Goal: Transaction & Acquisition: Obtain resource

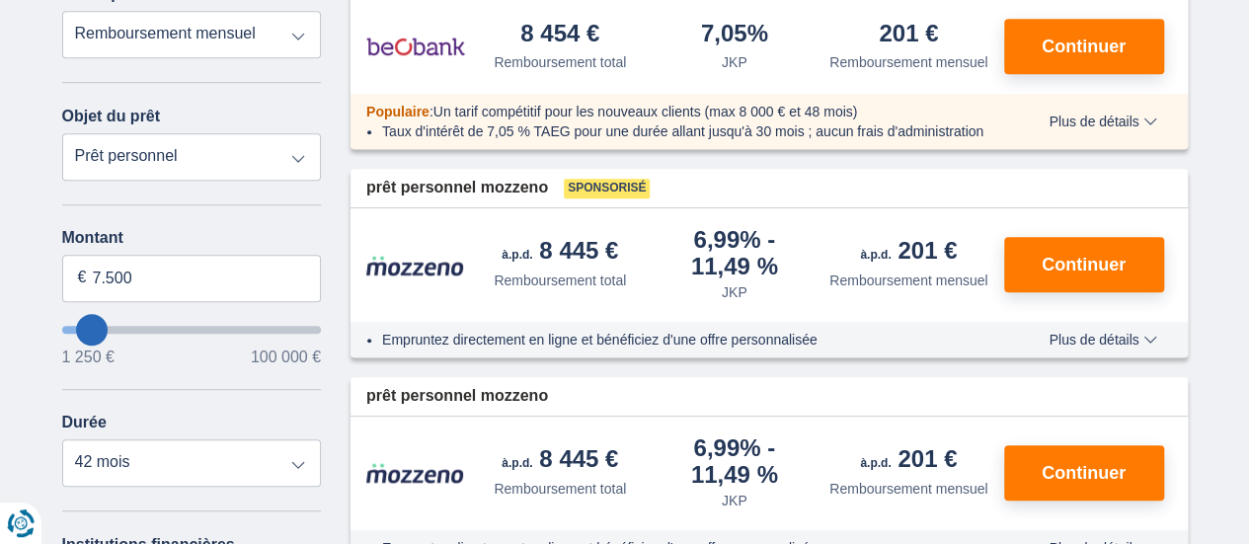
scroll to position [592, 0]
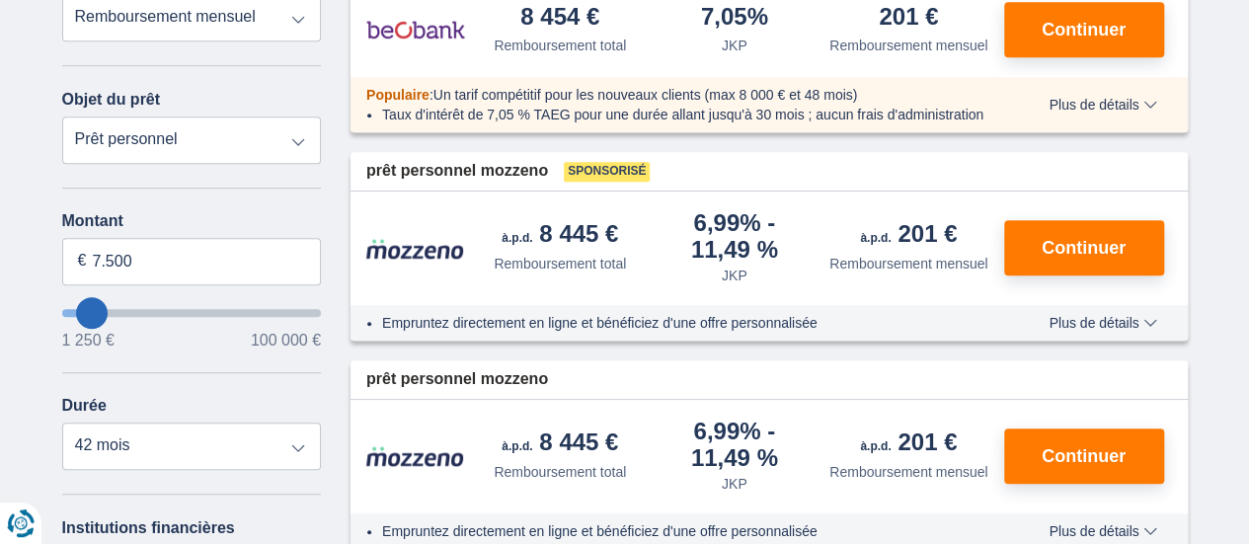
click at [299, 116] on select "Prêt personnel Auto Moto / vélo Camping-car / caravane Rénovation Énergie Conso…" at bounding box center [192, 139] width 260 height 47
select select "vehicleLoan"
click at [62, 116] on select "Prêt personnel Auto Moto / vélo Camping-car / caravane Rénovation Énergie Conso…" at bounding box center [192, 139] width 260 height 47
select select "3-4"
type input "15.000"
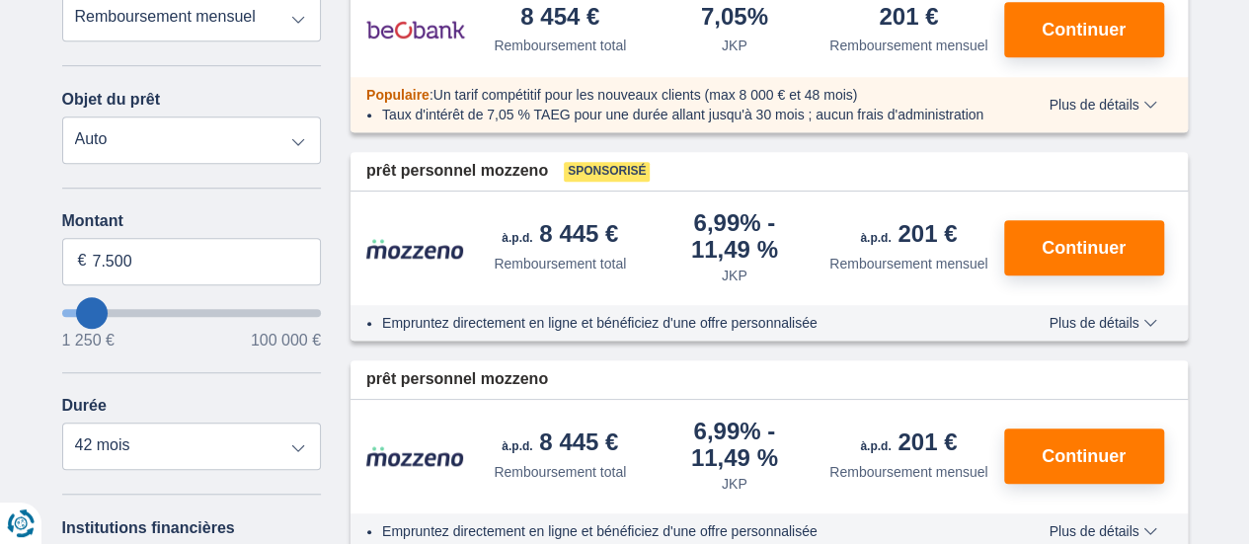
type input "15250"
select select "60"
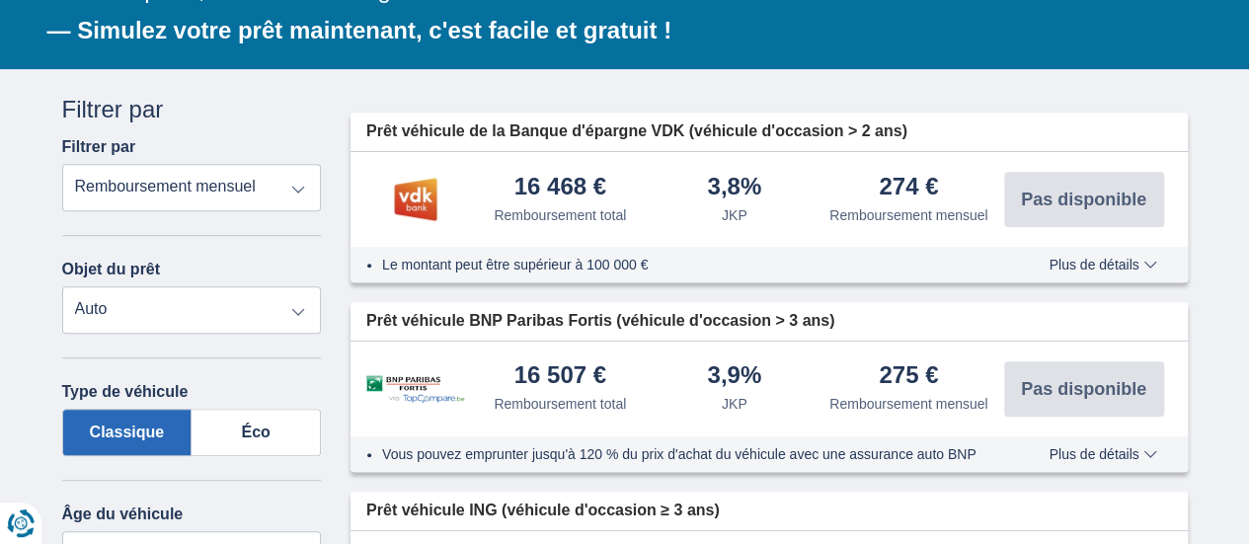
scroll to position [296, 0]
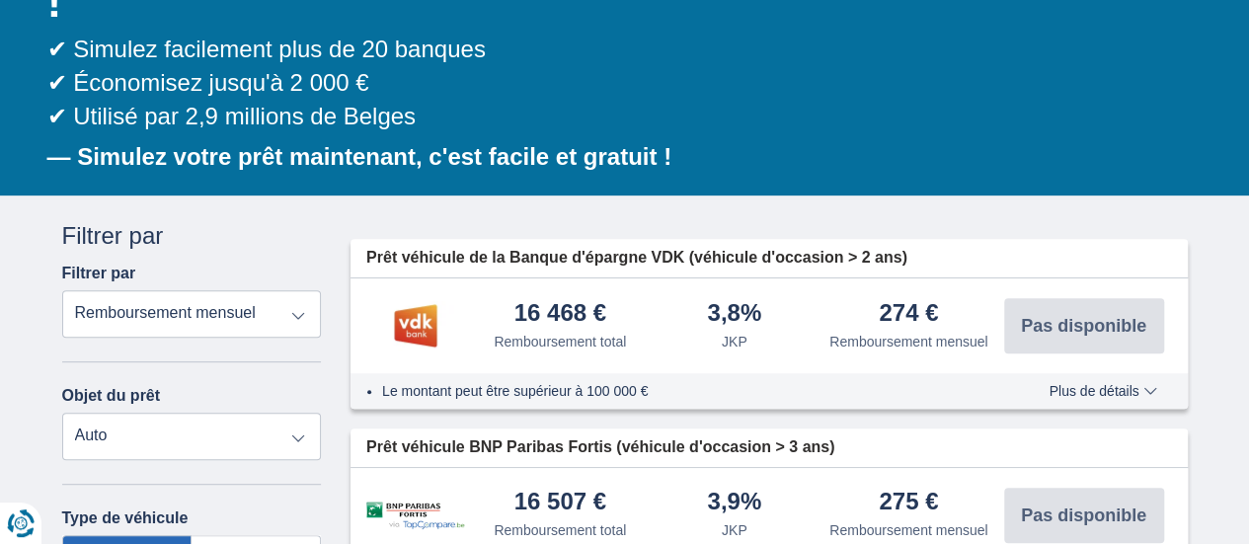
click at [474, 301] on div "16 468 € Remboursement total" at bounding box center [560, 326] width 175 height 50
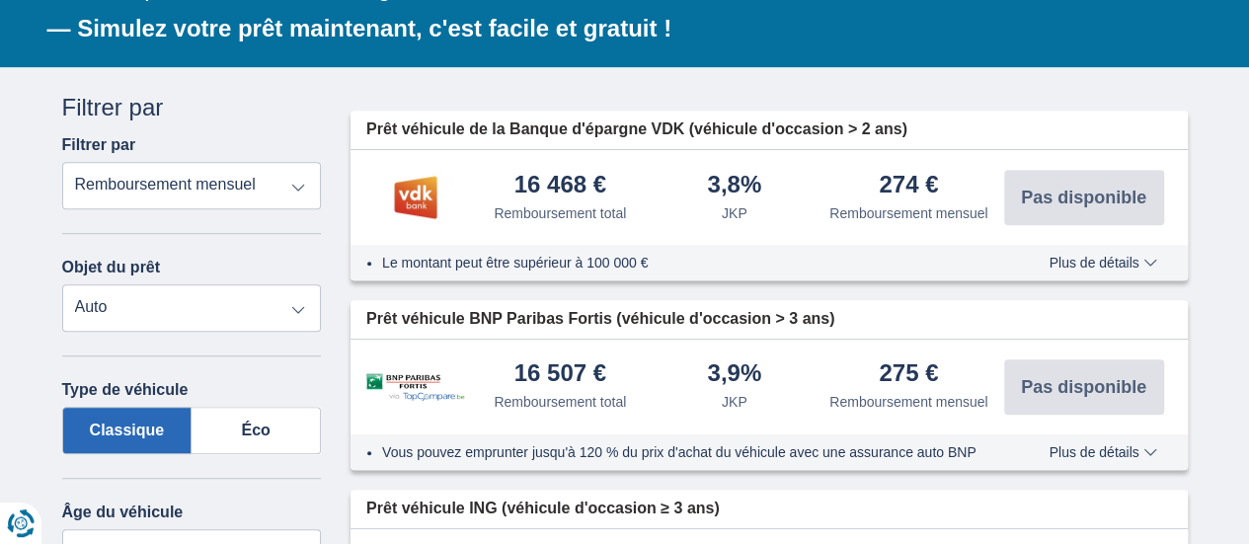
scroll to position [395, 0]
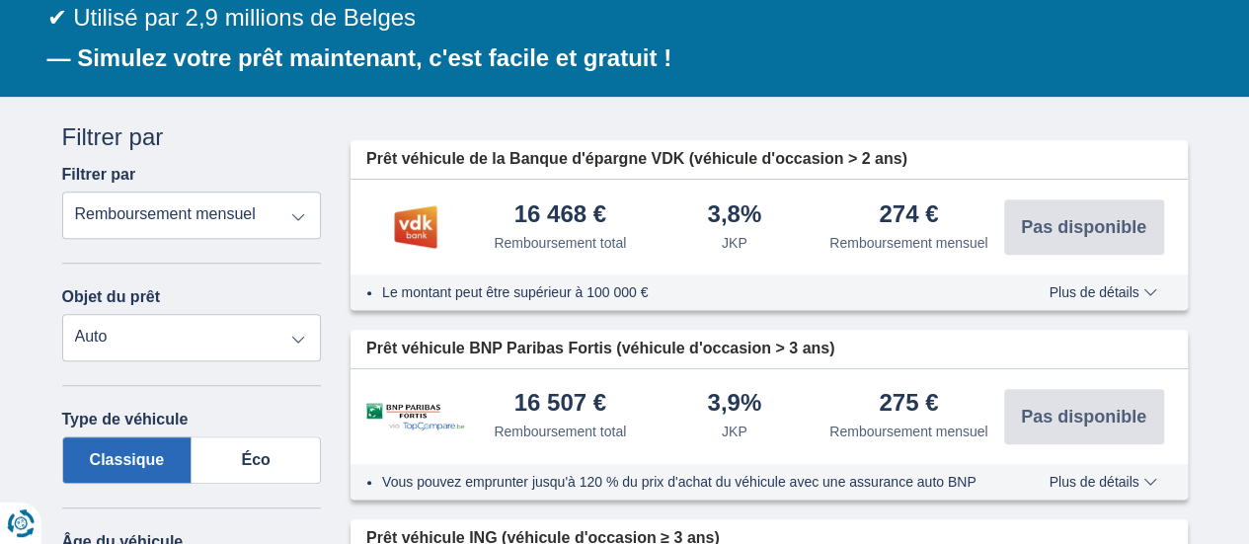
click at [281, 314] on select "Prêt personnel Auto Moto / vélo Camping-car / caravane Rénovation Énergie Conso…" at bounding box center [192, 337] width 260 height 47
select select "personalLoan"
click at [62, 314] on select "Prêt personnel Auto Moto / vélo Camping-car / caravane Rénovation Énergie Conso…" at bounding box center [192, 337] width 260 height 47
type input "7.500"
type input "7250"
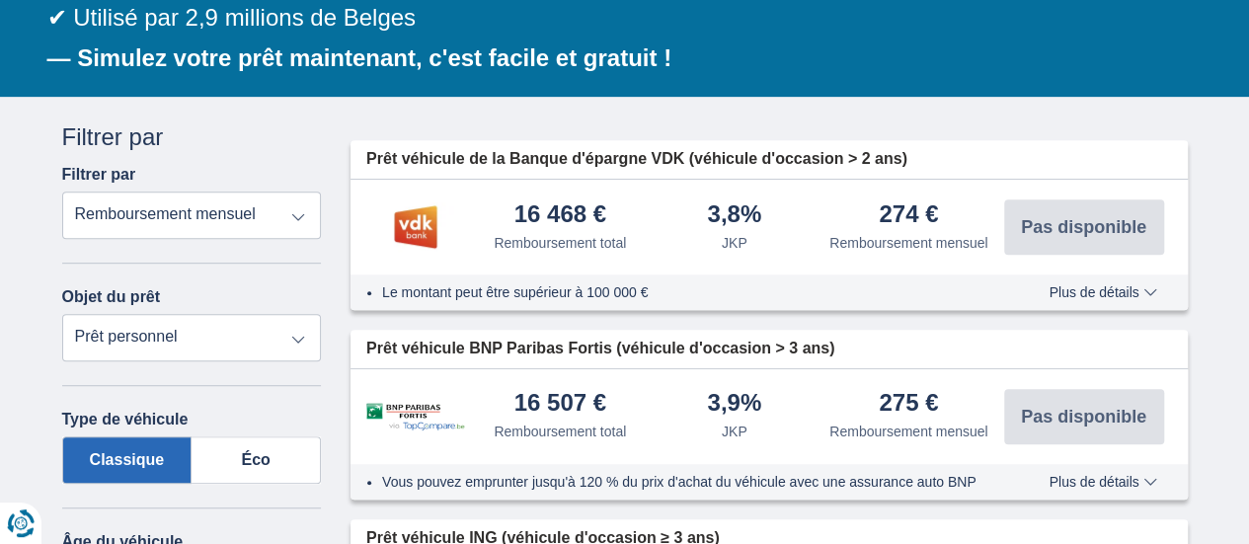
select select "42"
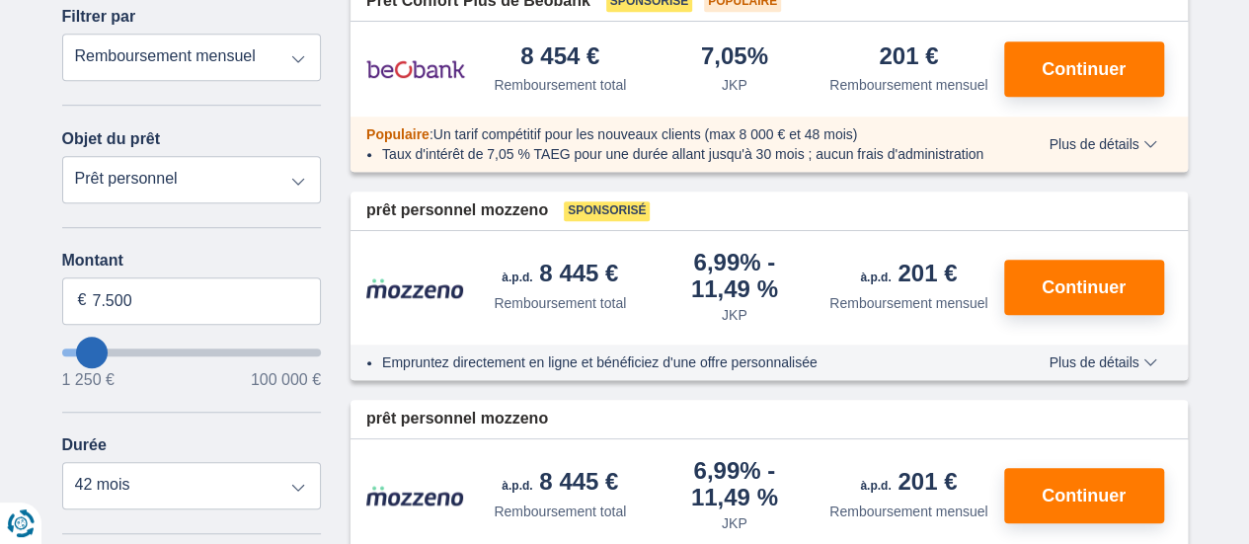
scroll to position [592, 0]
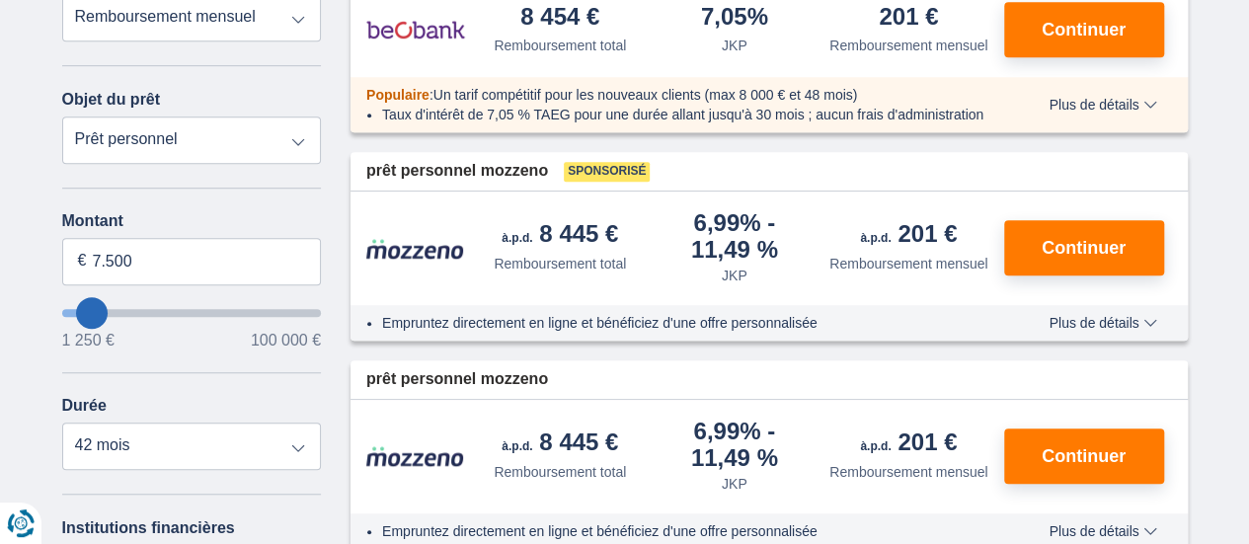
click at [174, 116] on select "Prêt personnel Auto Moto / vélo Camping-car / caravane Rénovation Énergie Conso…" at bounding box center [192, 139] width 260 height 47
select select "renovationLoan"
click at [62, 116] on select "Prêt personnel Auto Moto / vélo Camping-car / caravane Rénovation Énergie Conso…" at bounding box center [192, 139] width 260 height 47
type input "15.000"
type input "15250"
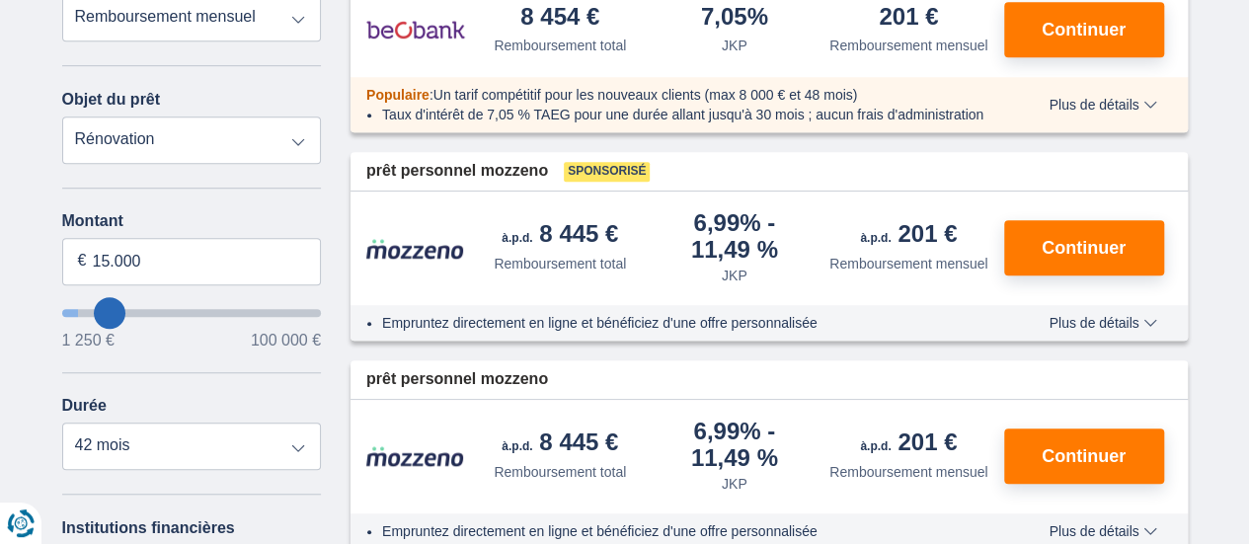
select select "60"
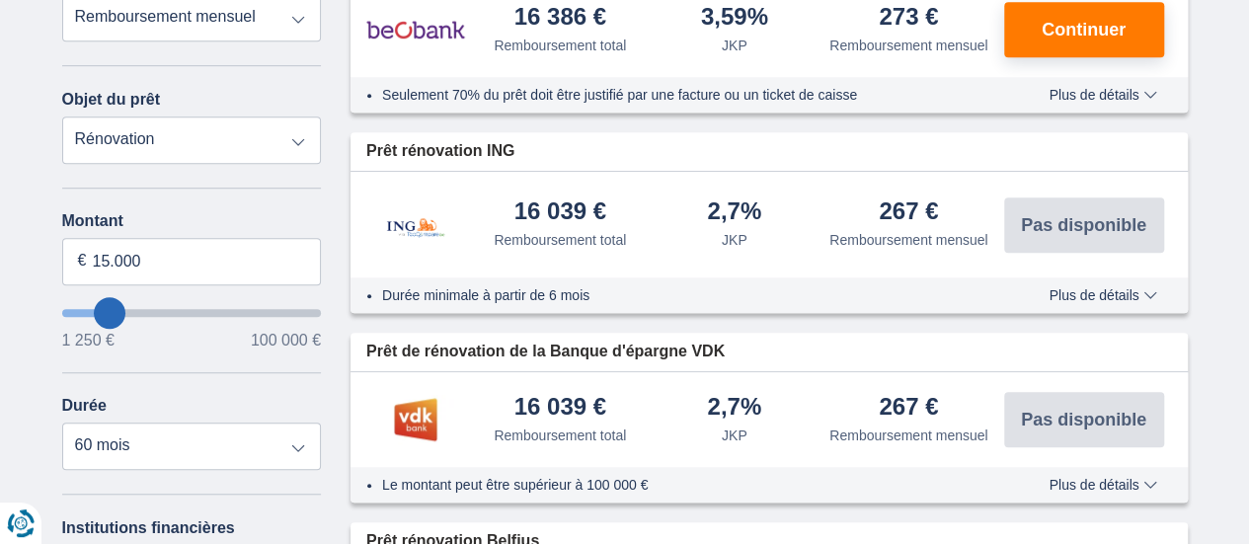
type input "12.250"
type input "12250"
type input "13.250"
type input "13250"
type input "15.250"
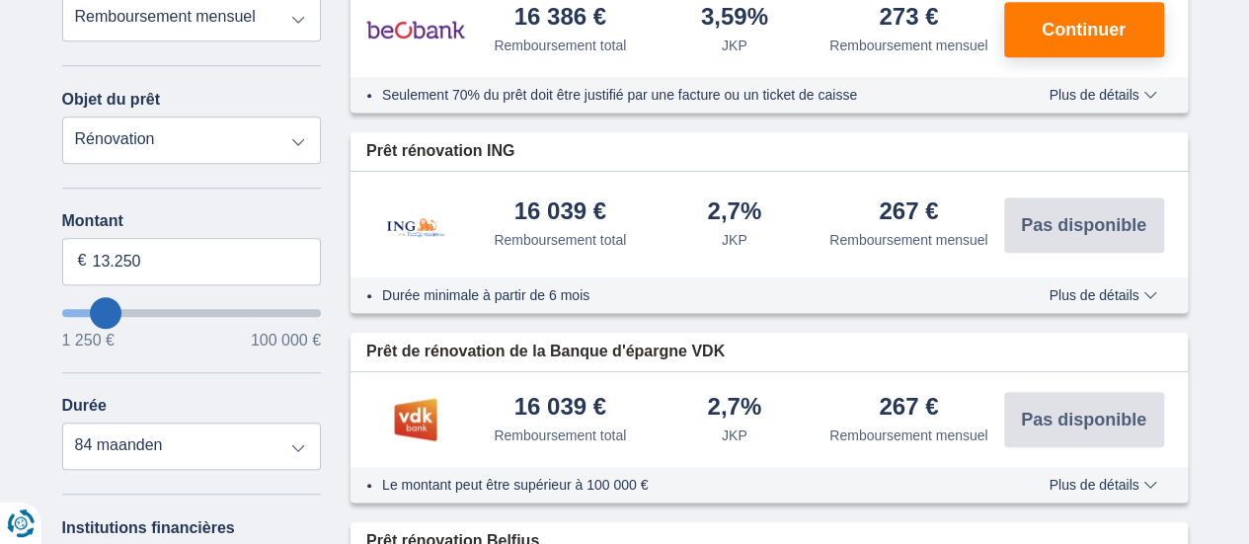
type input "15250"
select select "84"
type input "16250"
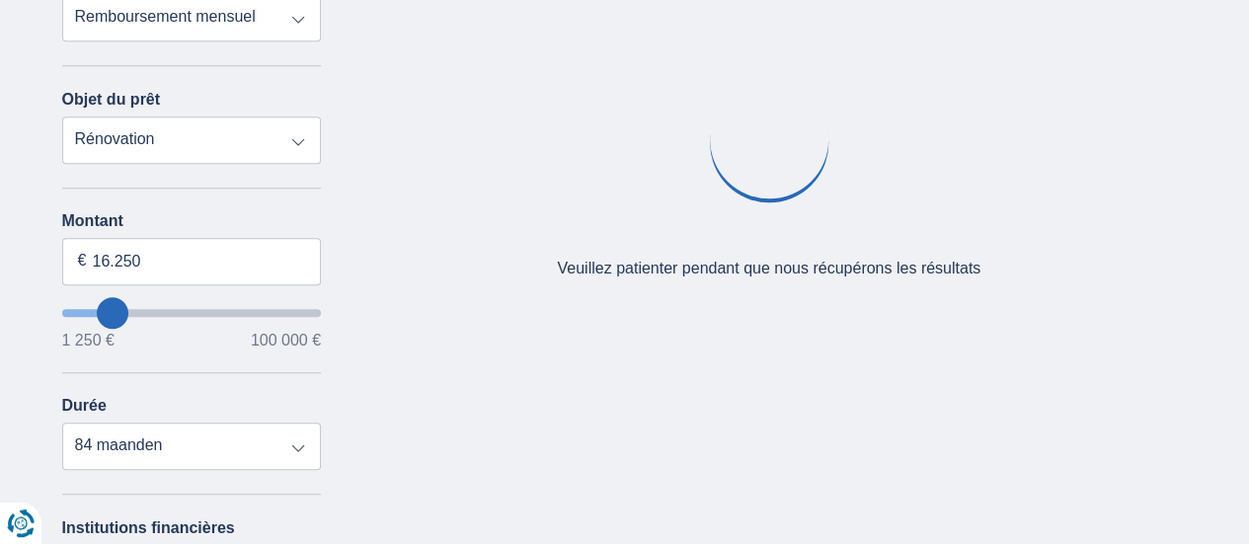
type input "57.250"
type input "57250"
click at [207, 309] on input "vouloir emprunter" at bounding box center [192, 313] width 260 height 8
select select "120"
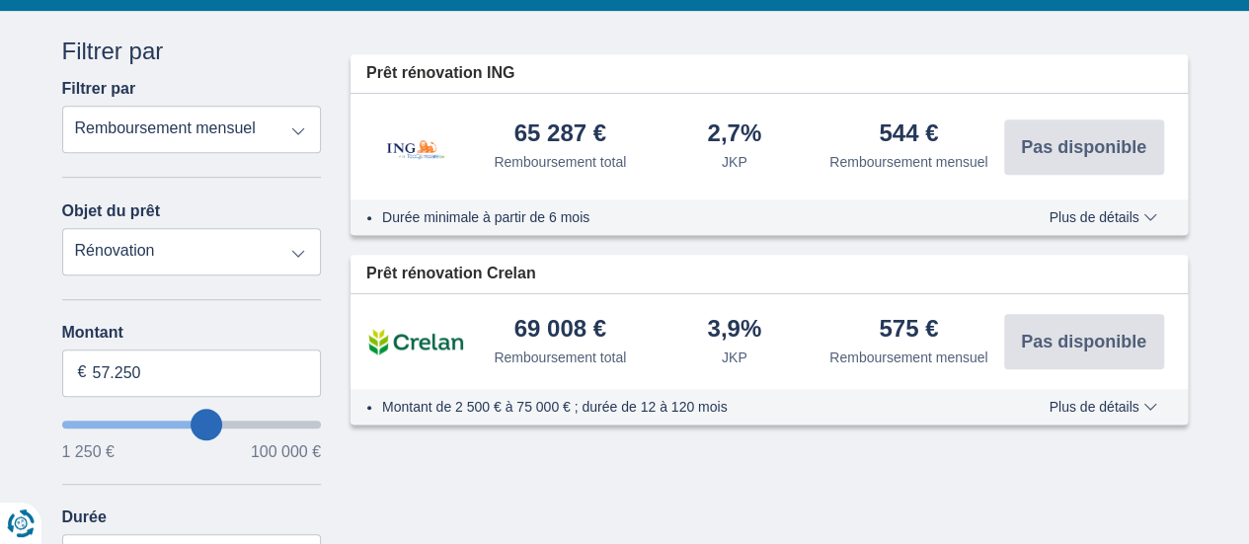
scroll to position [592, 0]
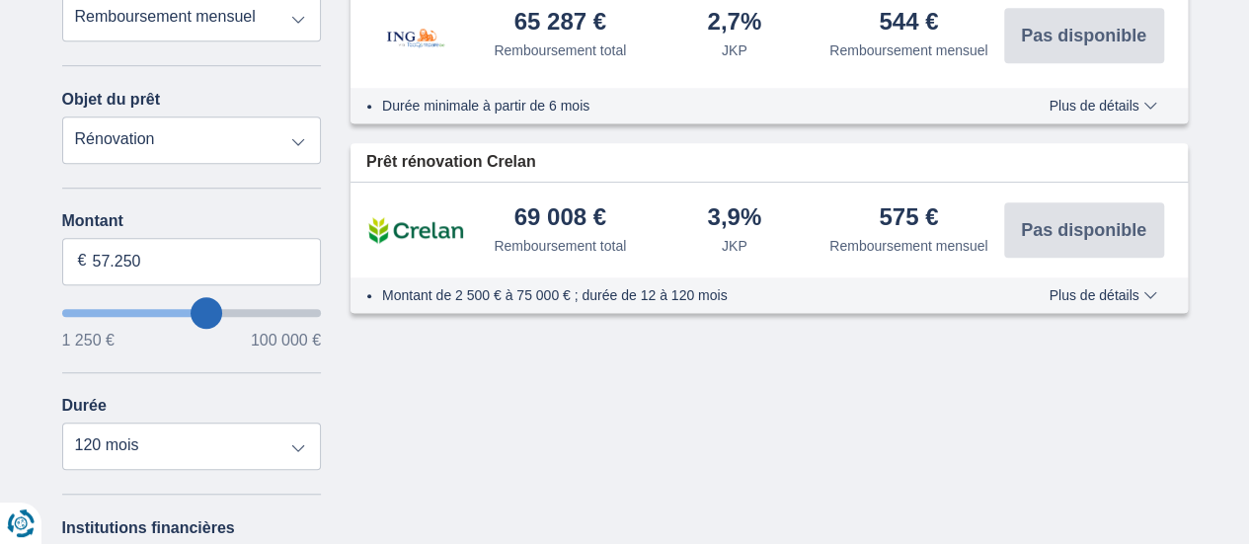
type input "47.250"
type input "47250"
click at [184, 309] on input "vouloir emprunter" at bounding box center [192, 313] width 260 height 8
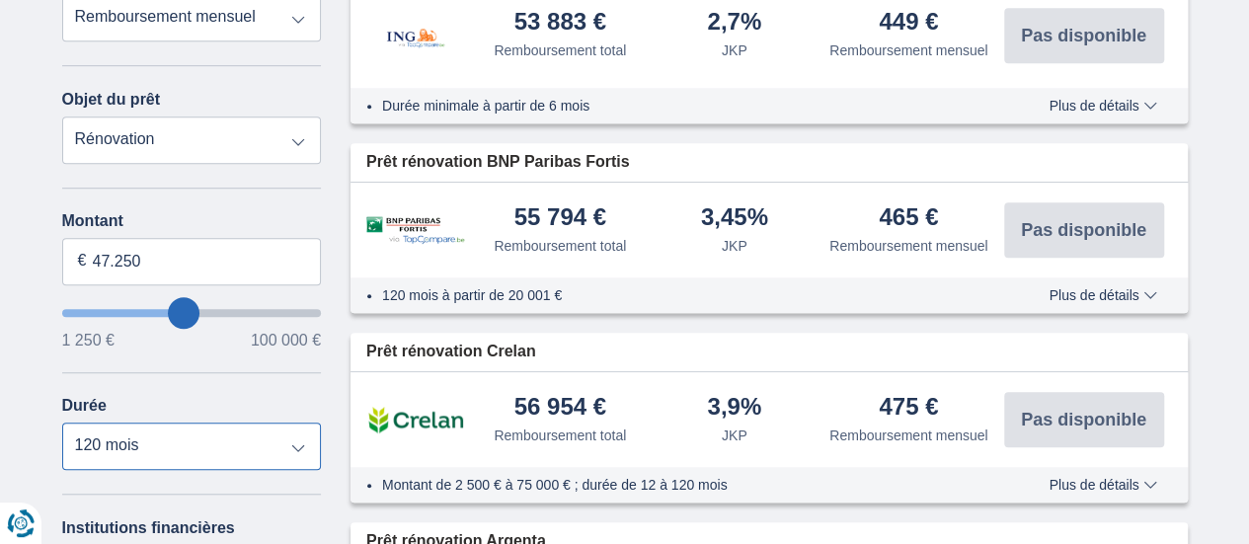
click at [307, 423] on select "12 mois 18 mois 24 mois 30 mois 36 mois 42 mois 48 mois 60 mois 72 maanden 84 m…" at bounding box center [192, 446] width 260 height 47
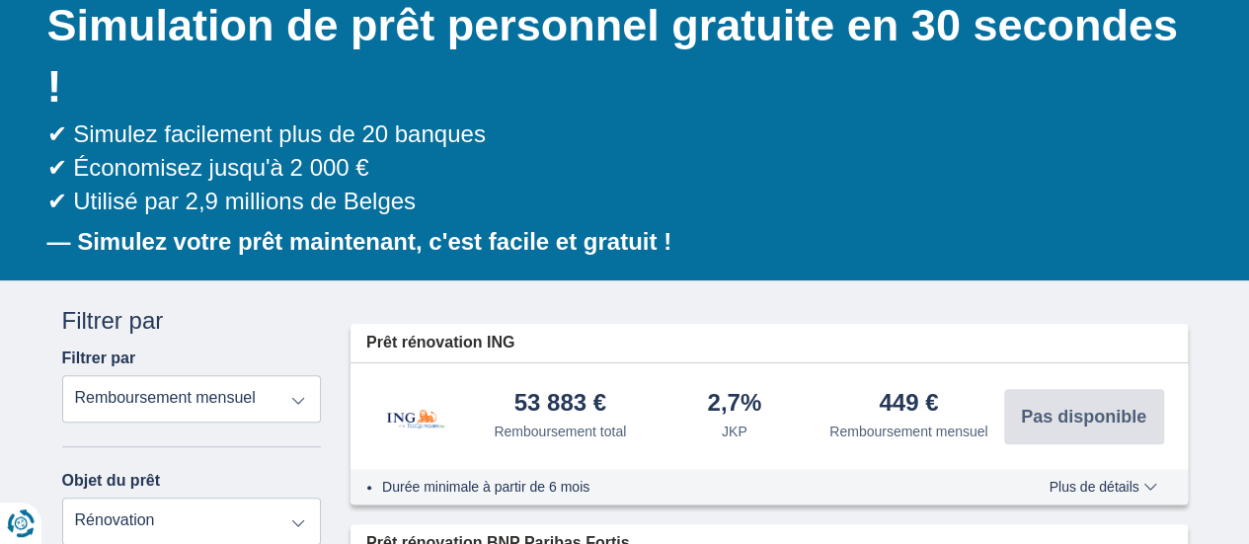
scroll to position [0, 0]
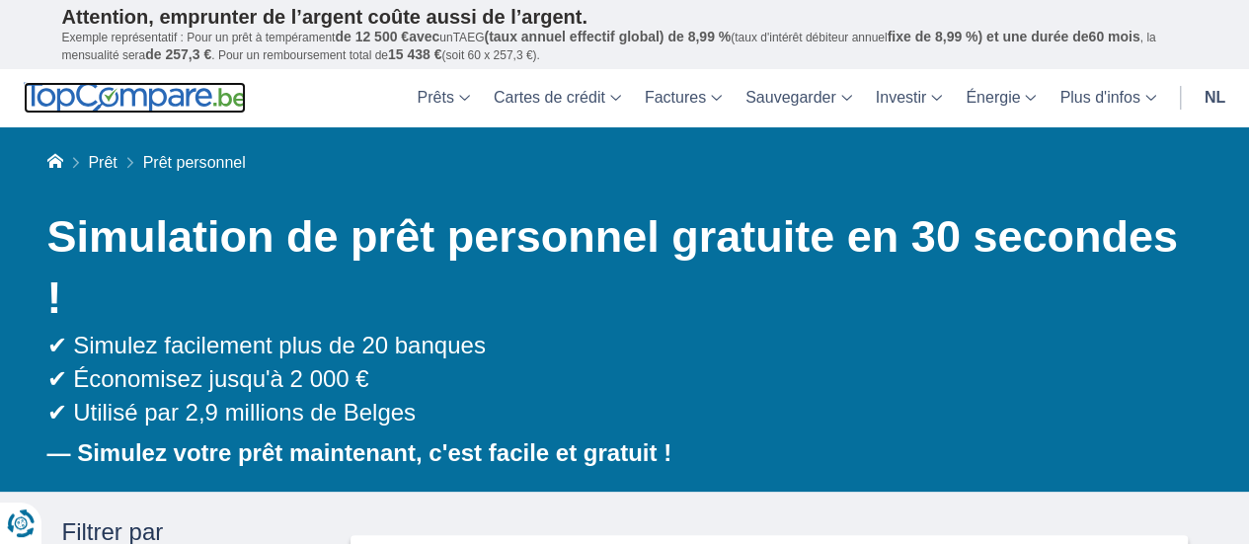
click at [138, 108] on img at bounding box center [135, 98] width 222 height 32
